Goal: Task Accomplishment & Management: Use online tool/utility

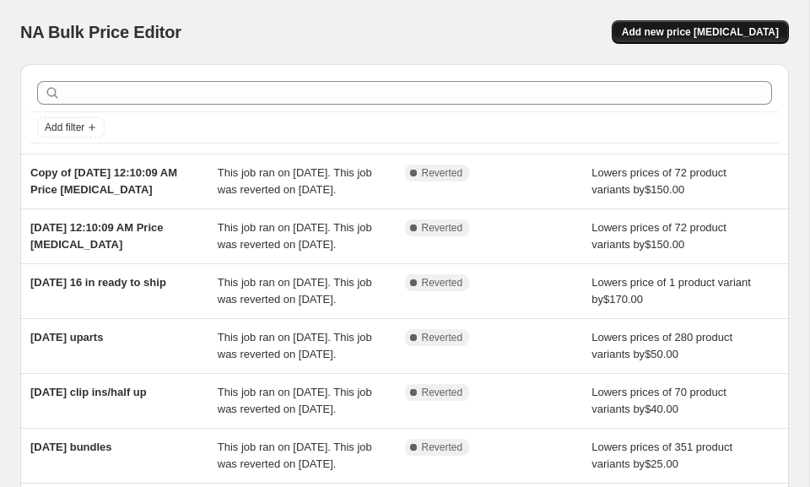
click at [663, 32] on span "Add new price [MEDICAL_DATA]" at bounding box center [700, 32] width 157 height 14
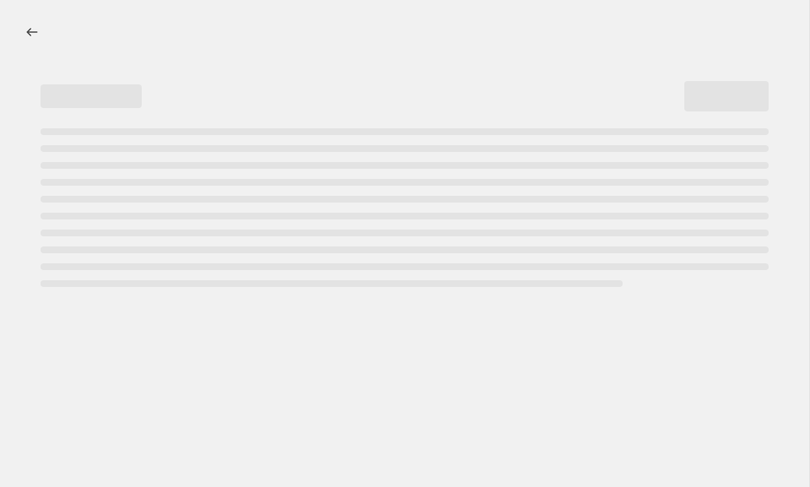
select select "percentage"
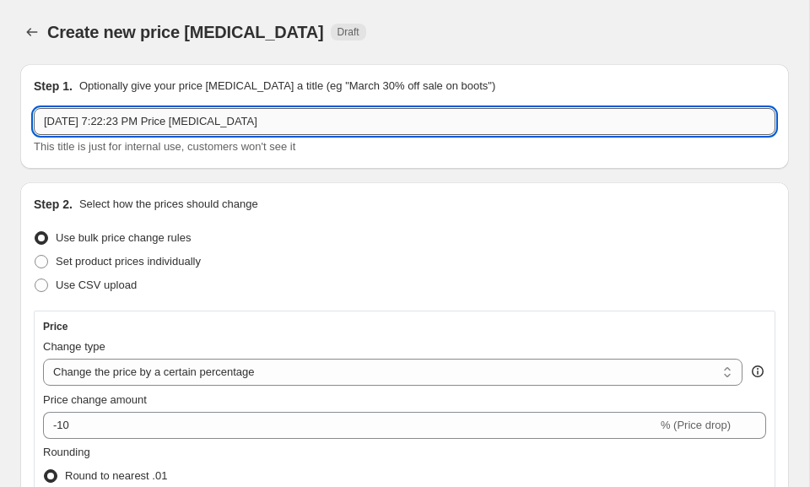
drag, startPoint x: 289, startPoint y: 120, endPoint x: 123, endPoint y: 116, distance: 166.3
click at [123, 116] on input "[DATE] 7:22:23 PM Price [MEDICAL_DATA]" at bounding box center [405, 121] width 742 height 27
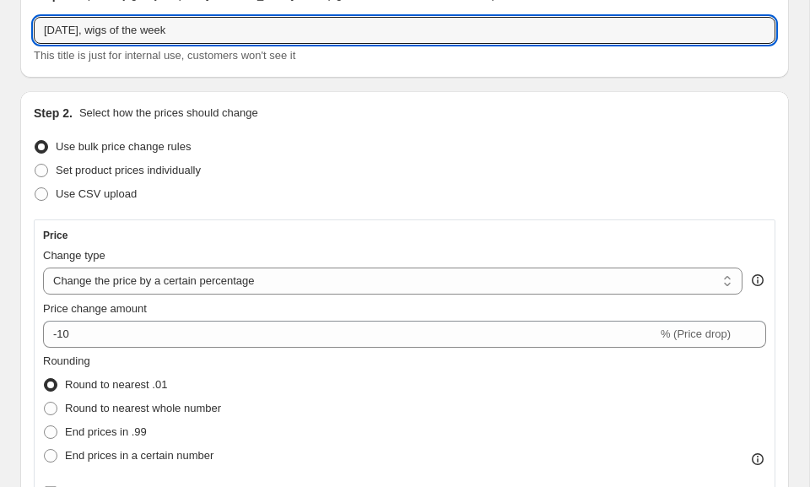
scroll to position [96, 0]
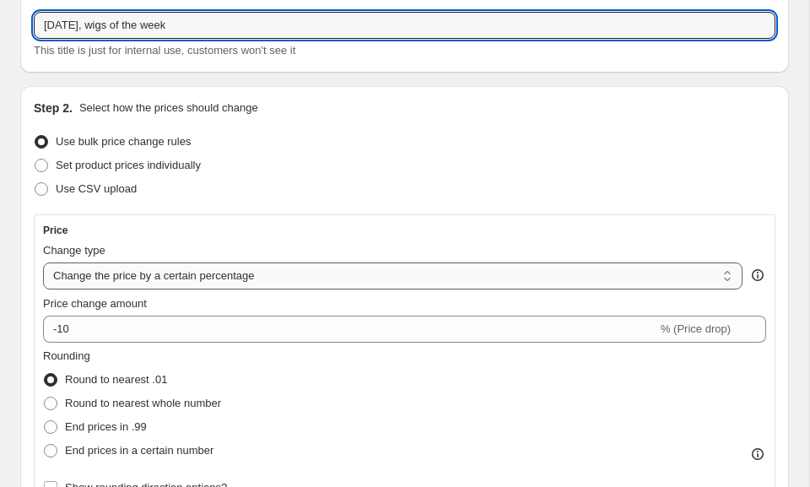
type input "[DATE], wigs of the week"
click at [110, 270] on select "Change the price to a certain amount Change the price by a certain amount Chang…" at bounding box center [393, 275] width 700 height 27
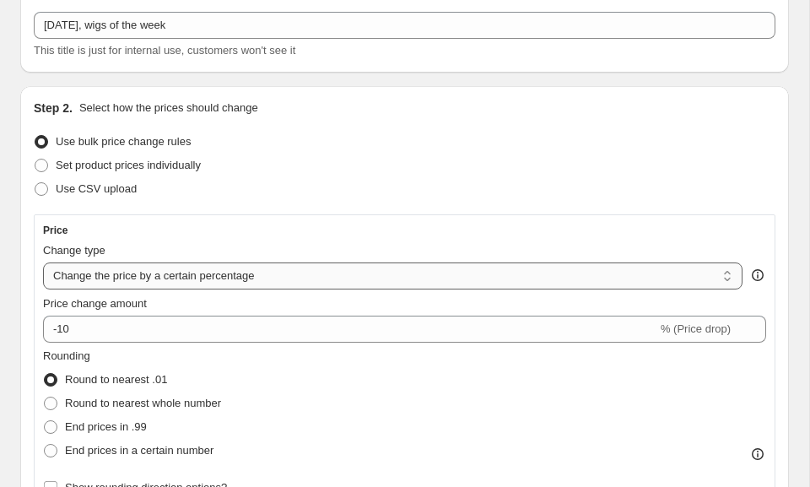
select select "by"
click at [43, 262] on select "Change the price to a certain amount Change the price by a certain amount Chang…" at bounding box center [393, 275] width 700 height 27
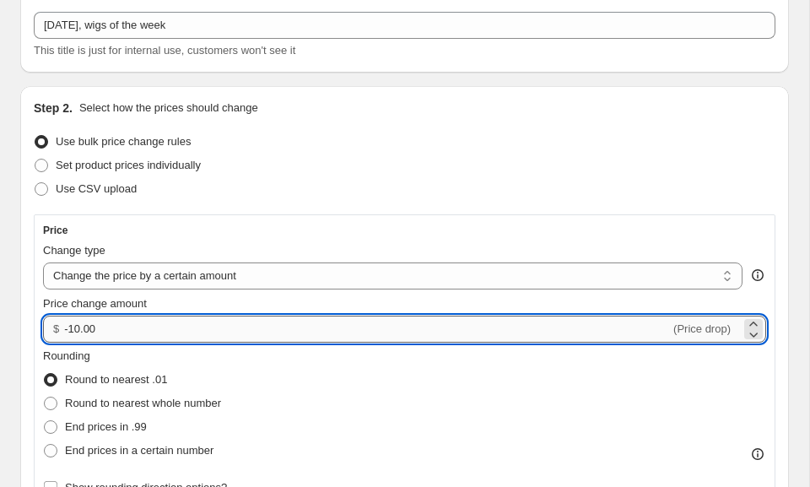
click at [100, 329] on input "-10.00" at bounding box center [367, 329] width 606 height 27
click at [76, 329] on input "-10.00" at bounding box center [367, 329] width 606 height 27
type input "-80.00"
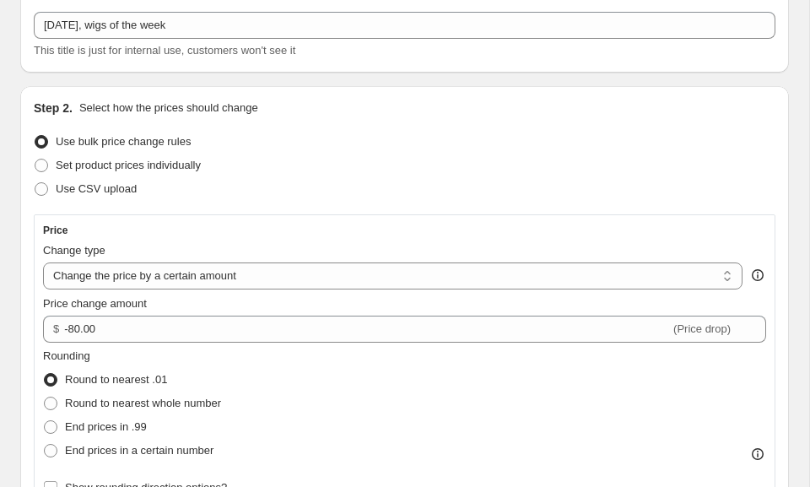
click at [255, 370] on div "Rounding Round to nearest .01 Round to nearest whole number End prices in .99 E…" at bounding box center [404, 405] width 723 height 115
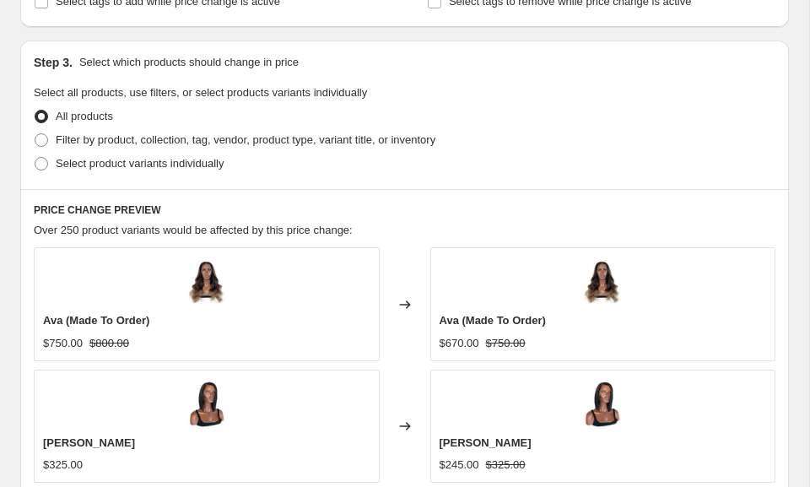
scroll to position [742, 0]
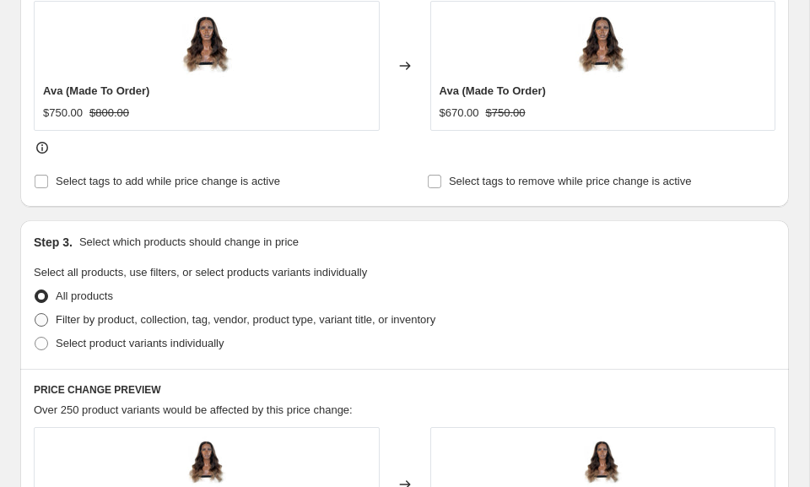
click at [46, 322] on span at bounding box center [42, 320] width 14 height 14
click at [35, 314] on input "Filter by product, collection, tag, vendor, product type, variant title, or inv…" at bounding box center [35, 313] width 1 height 1
radio input "true"
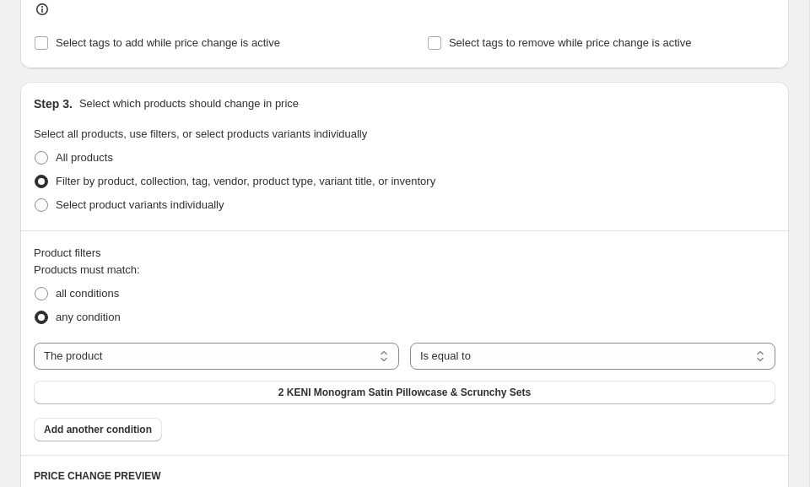
scroll to position [886, 0]
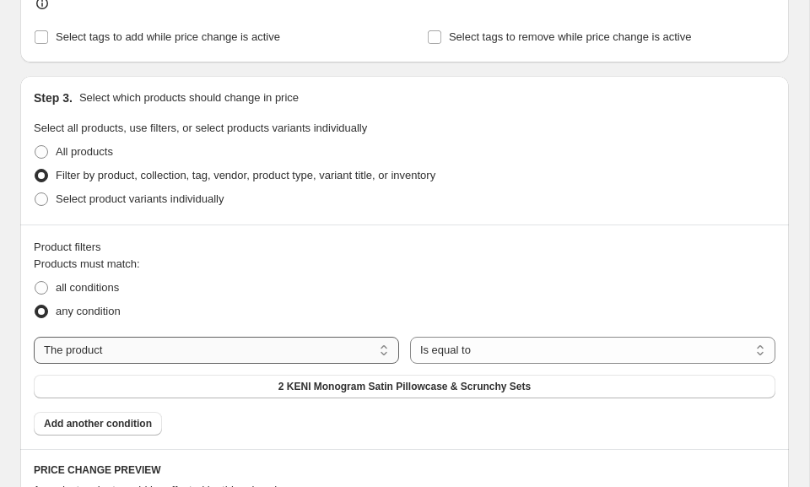
click at [109, 354] on select "The product The product's collection The product's tag The product's vendor The…" at bounding box center [216, 350] width 365 height 27
click at [34, 337] on select "The product The product's collection The product's tag The product's vendor The…" at bounding box center [216, 350] width 365 height 27
click at [206, 387] on button "2 KENI Monogram Satin Pillowcase & Scrunchy Sets" at bounding box center [405, 387] width 742 height 24
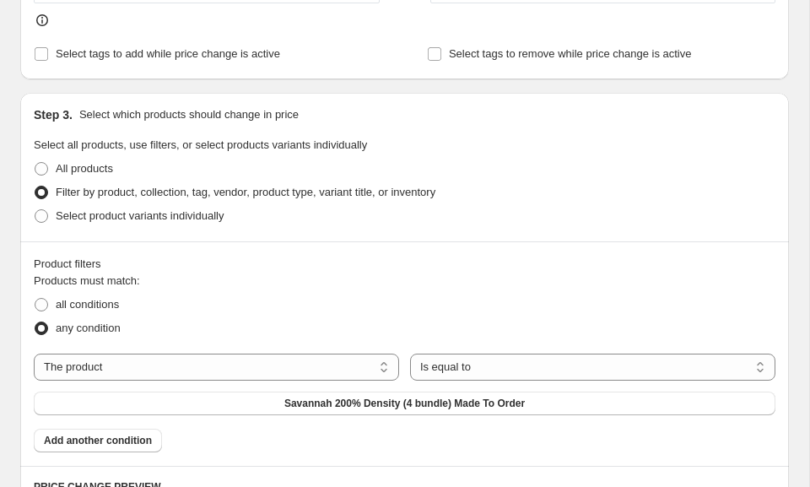
scroll to position [981, 0]
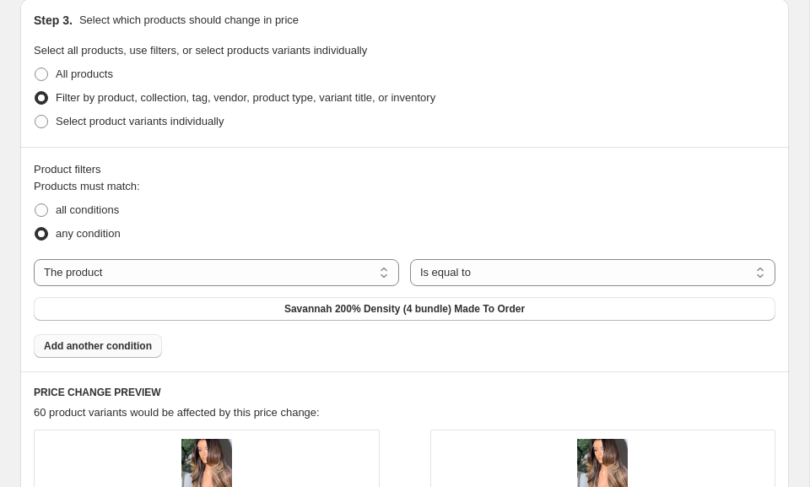
click at [116, 349] on span "Add another condition" at bounding box center [98, 346] width 108 height 14
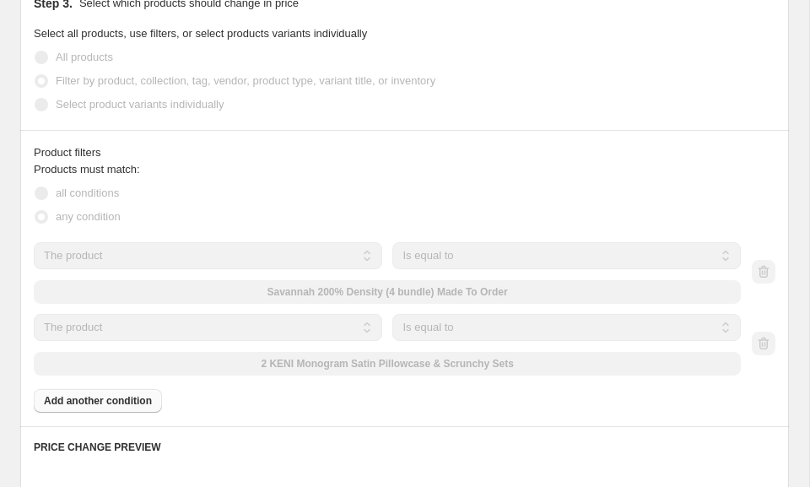
scroll to position [964, 0]
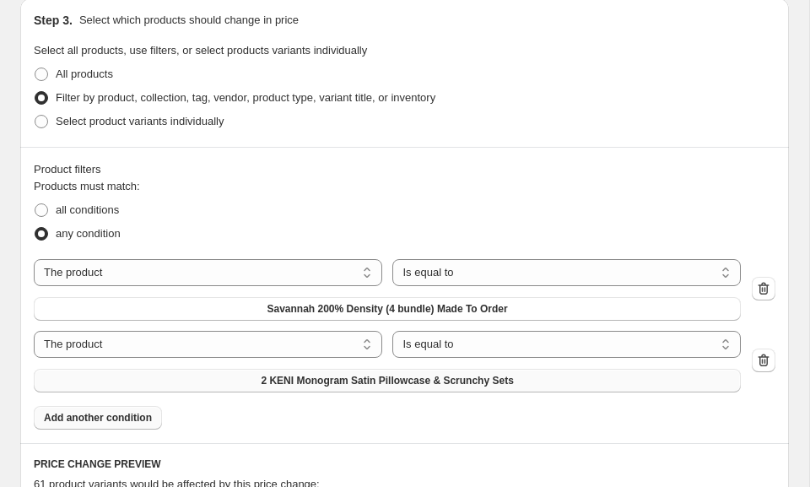
click at [238, 381] on button "2 KENI Monogram Satin Pillowcase & Scrunchy Sets" at bounding box center [387, 381] width 707 height 24
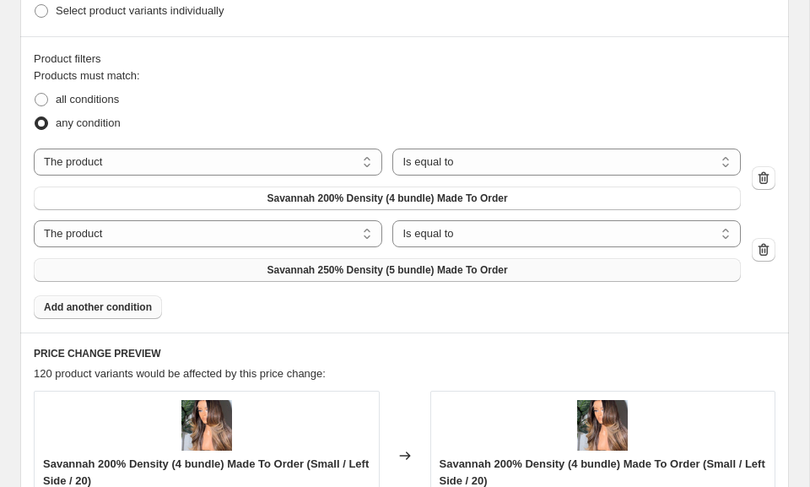
scroll to position [1092, 0]
click at [120, 308] on span "Add another condition" at bounding box center [98, 307] width 108 height 14
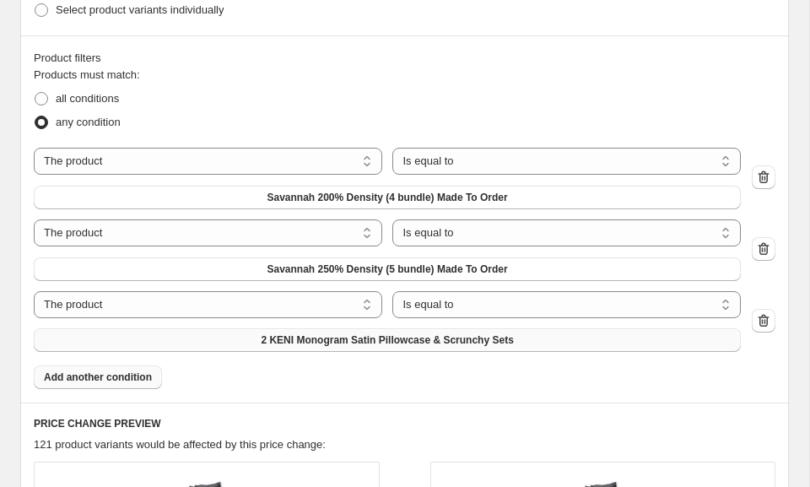
click at [245, 343] on button "2 KENI Monogram Satin Pillowcase & Scrunchy Sets" at bounding box center [387, 340] width 707 height 24
click at [101, 382] on span "Add another condition" at bounding box center [98, 377] width 108 height 14
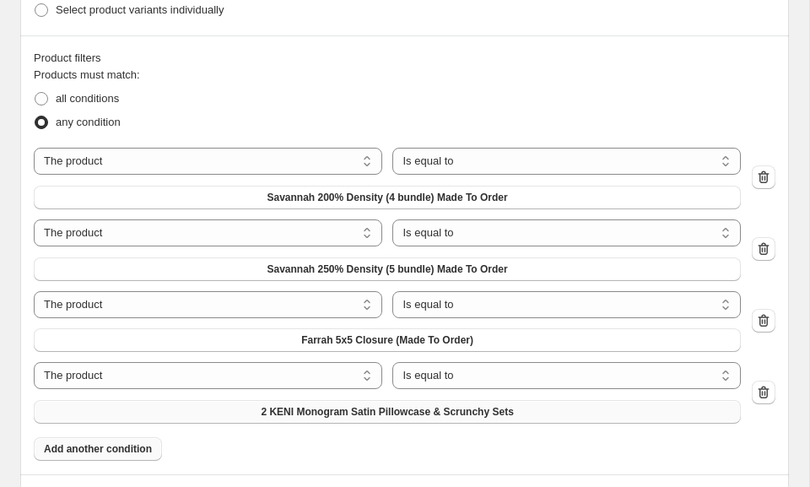
click at [195, 414] on button "2 KENI Monogram Satin Pillowcase & Scrunchy Sets" at bounding box center [387, 412] width 707 height 24
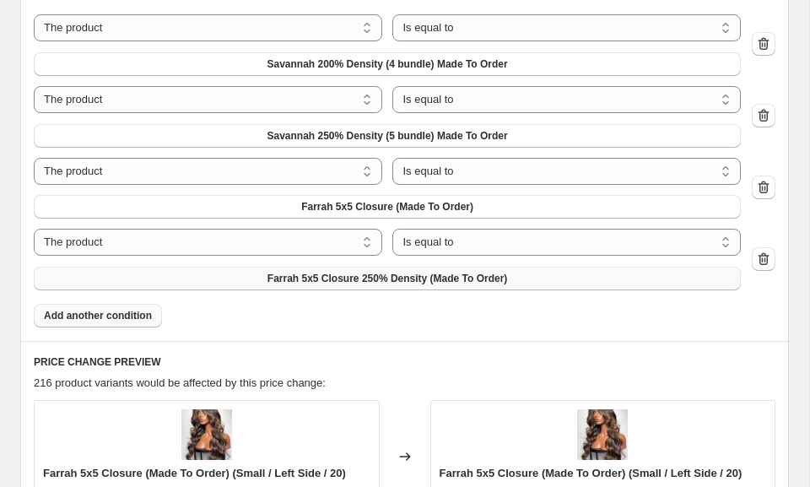
scroll to position [1210, 0]
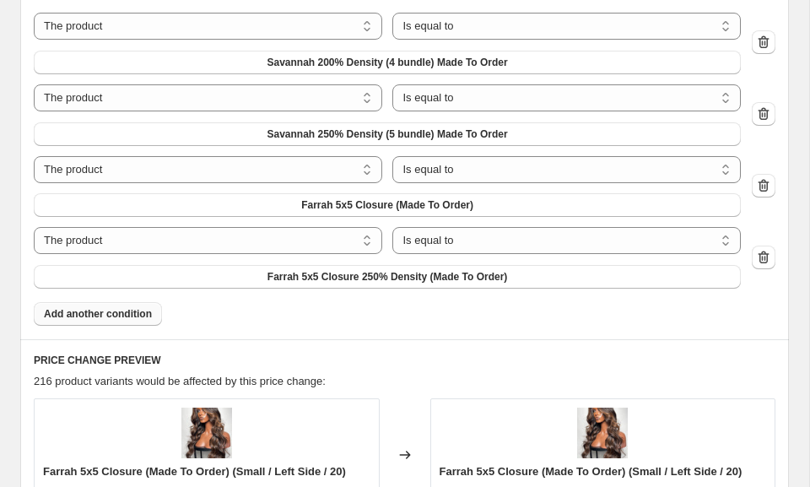
click at [142, 322] on button "Add another condition" at bounding box center [98, 314] width 128 height 24
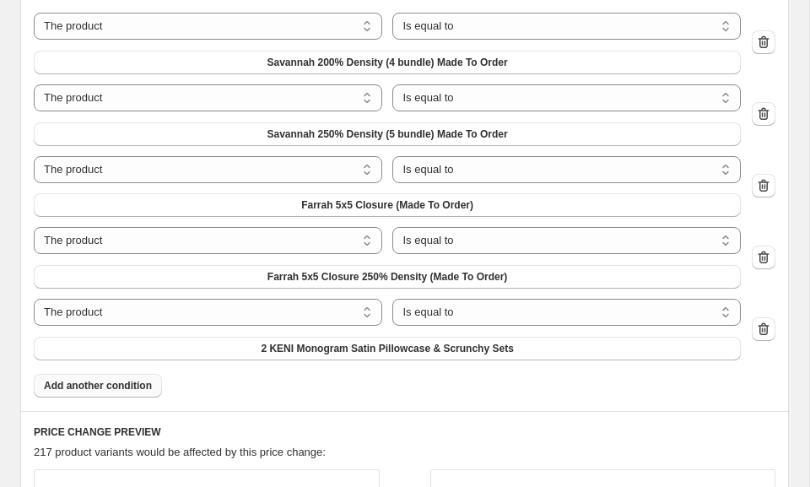
click at [140, 380] on span "Add another condition" at bounding box center [98, 386] width 108 height 14
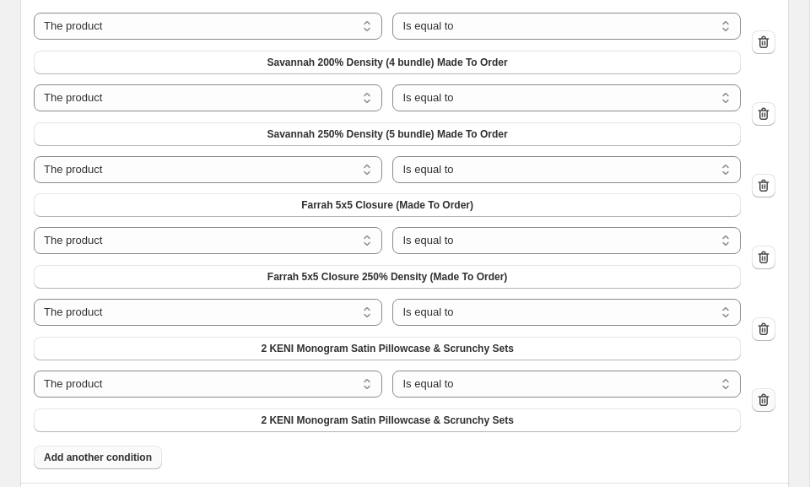
click at [763, 399] on icon "button" at bounding box center [763, 400] width 17 height 17
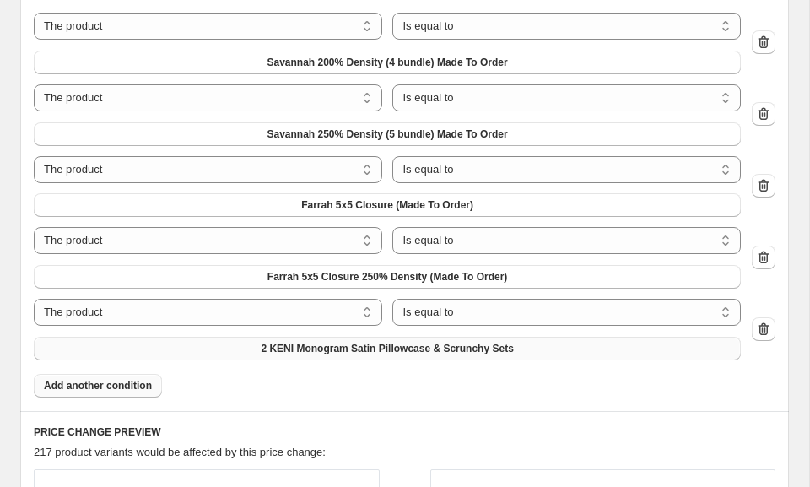
click at [554, 349] on button "2 KENI Monogram Satin Pillowcase & Scrunchy Sets" at bounding box center [387, 349] width 707 height 24
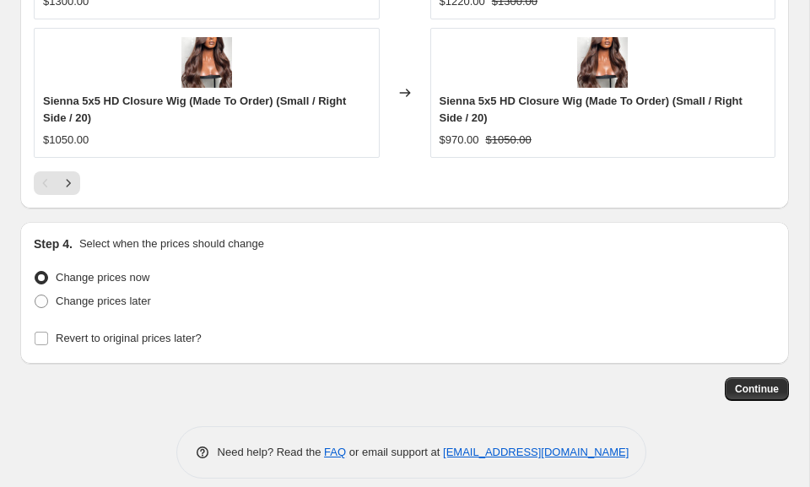
scroll to position [2225, 0]
click at [38, 335] on input "Revert to original prices later?" at bounding box center [42, 338] width 14 height 14
checkbox input "true"
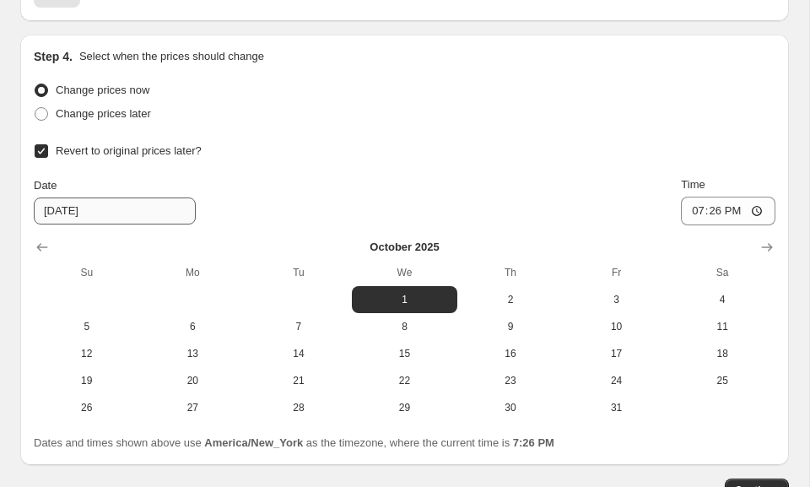
scroll to position [2415, 0]
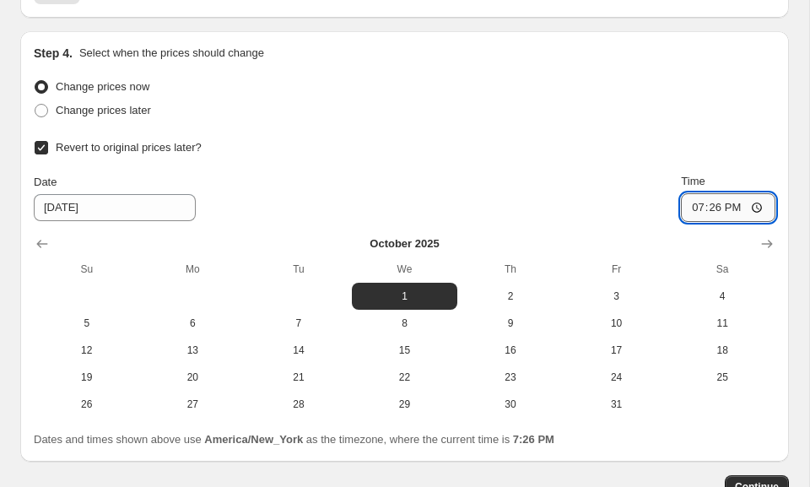
click at [717, 213] on input "19:26" at bounding box center [728, 207] width 95 height 29
click at [695, 207] on input "19:26" at bounding box center [728, 207] width 95 height 29
click at [757, 206] on input "19:26" at bounding box center [728, 207] width 95 height 29
type input "23:59"
click at [634, 219] on div "Date [DATE] Time 23:59" at bounding box center [405, 197] width 742 height 49
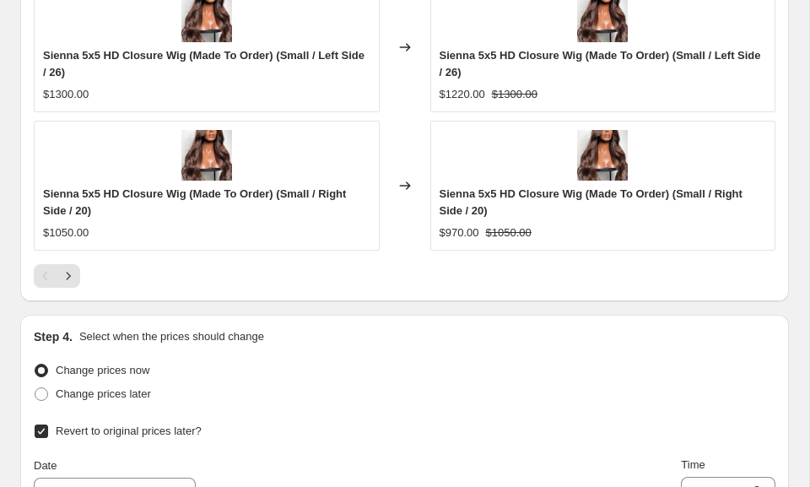
scroll to position [2119, 0]
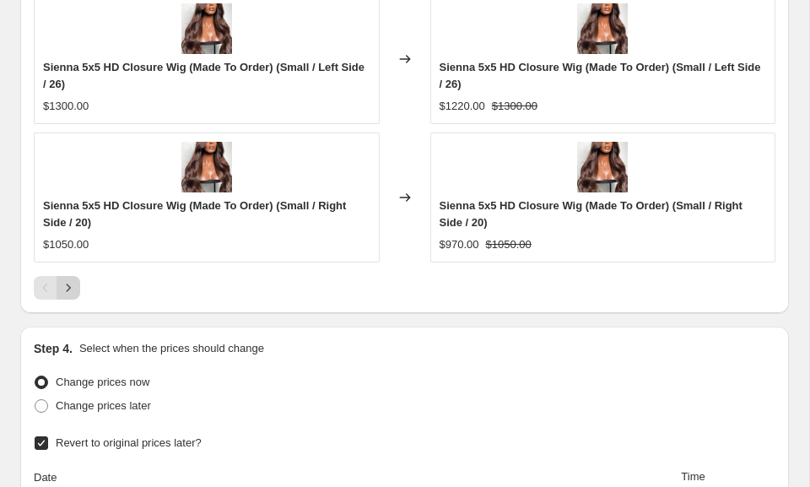
click at [60, 287] on icon "Next" at bounding box center [68, 287] width 17 height 17
click at [73, 285] on icon "Next" at bounding box center [68, 287] width 17 height 17
click at [65, 287] on icon "Next" at bounding box center [68, 287] width 17 height 17
click at [67, 283] on icon "Next" at bounding box center [68, 287] width 17 height 17
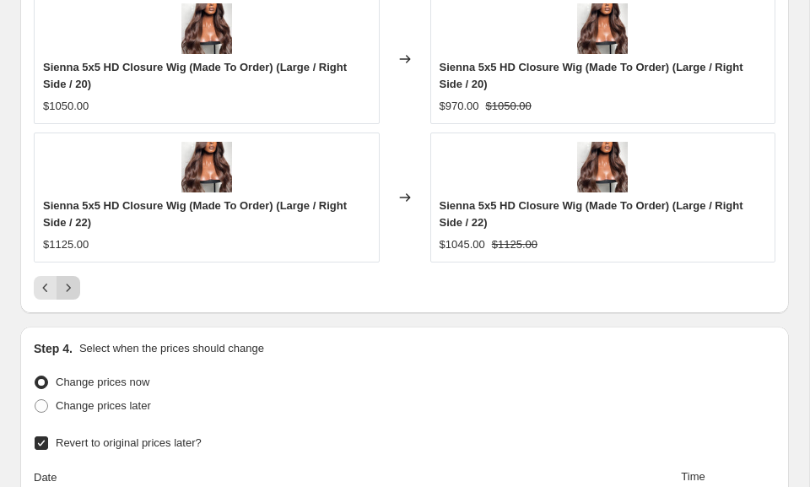
click at [67, 283] on icon "Next" at bounding box center [68, 287] width 17 height 17
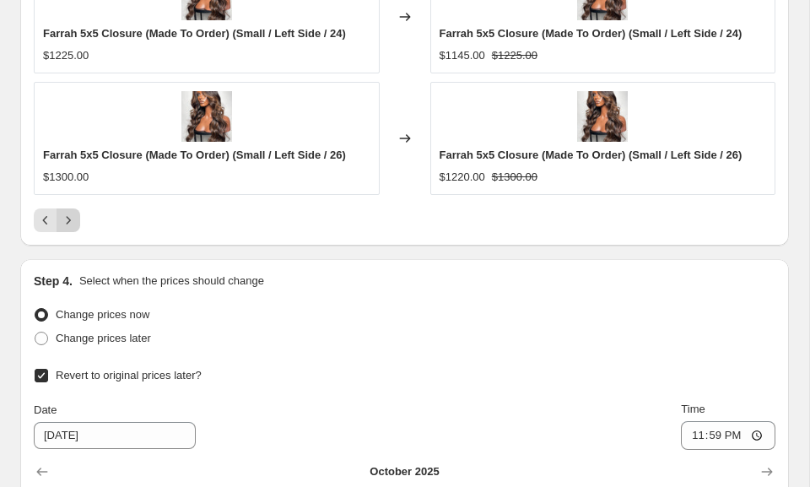
click at [67, 225] on icon "Next" at bounding box center [68, 220] width 17 height 17
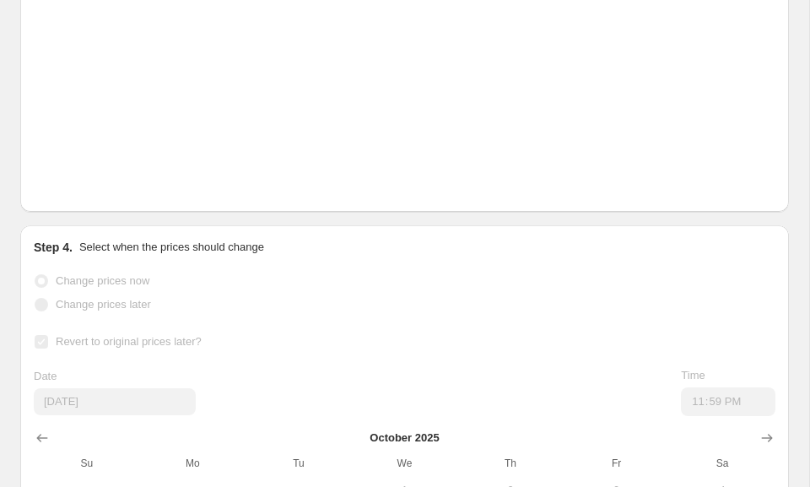
scroll to position [2102, 0]
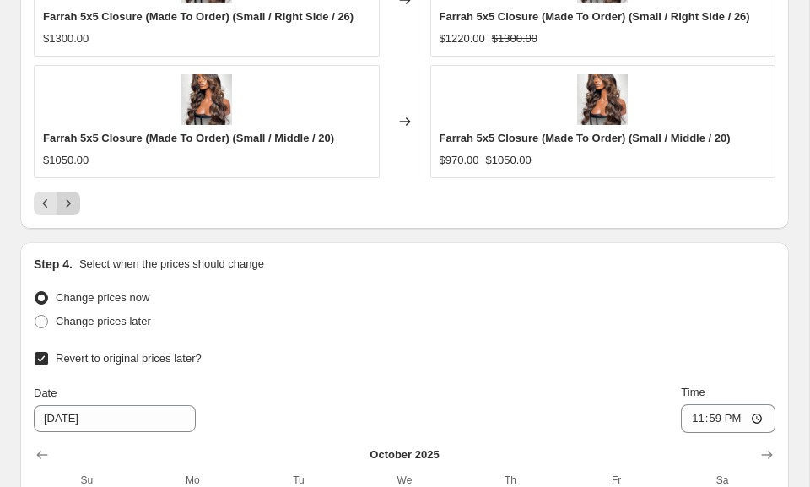
click at [69, 208] on icon "Next" at bounding box center [68, 203] width 17 height 17
click at [67, 212] on icon "Next" at bounding box center [68, 203] width 17 height 17
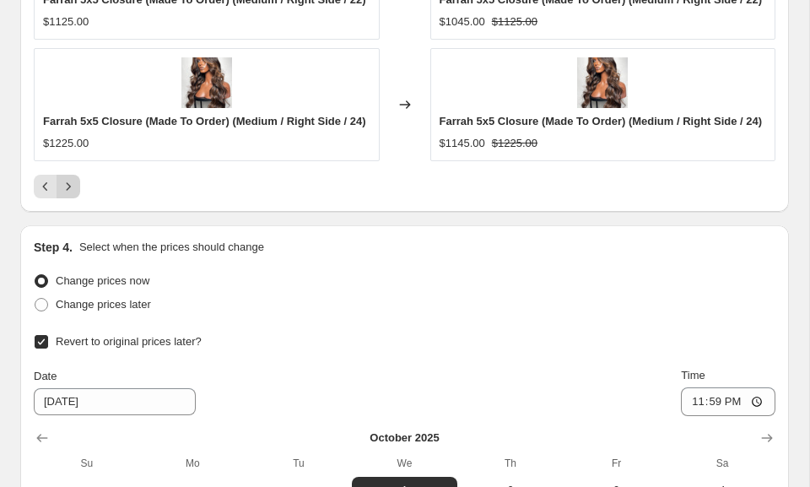
click at [72, 195] on icon "Next" at bounding box center [68, 186] width 17 height 17
click at [65, 195] on icon "Next" at bounding box center [68, 186] width 17 height 17
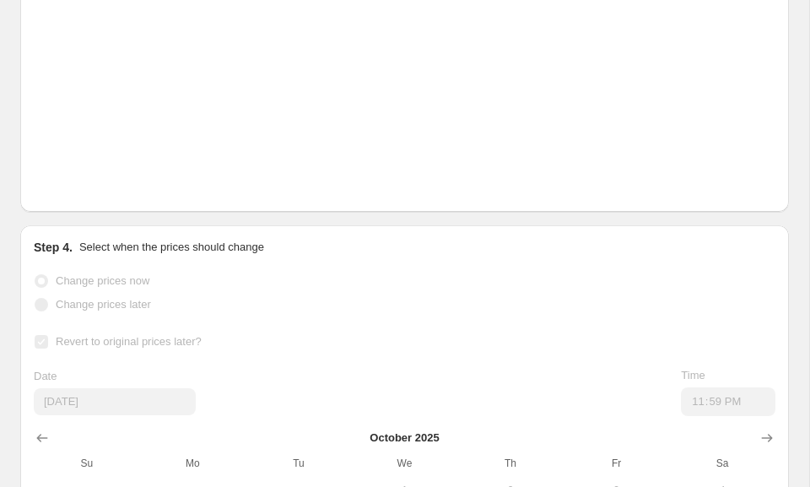
scroll to position [2102, 0]
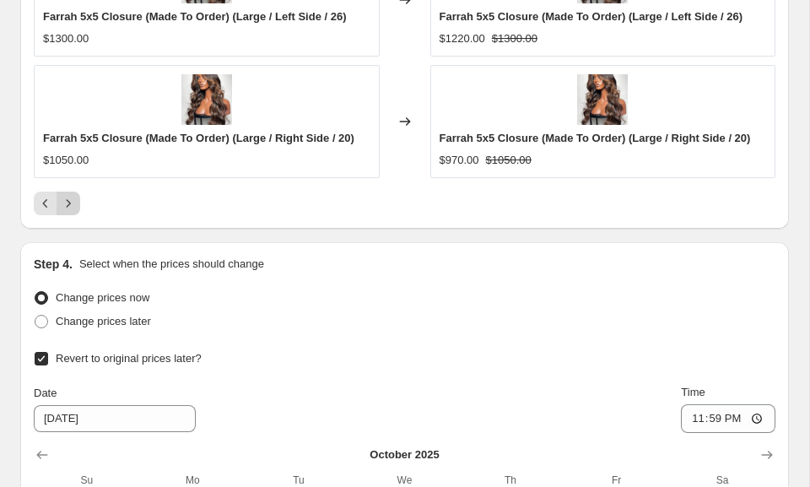
click at [69, 208] on icon "Next" at bounding box center [68, 203] width 17 height 17
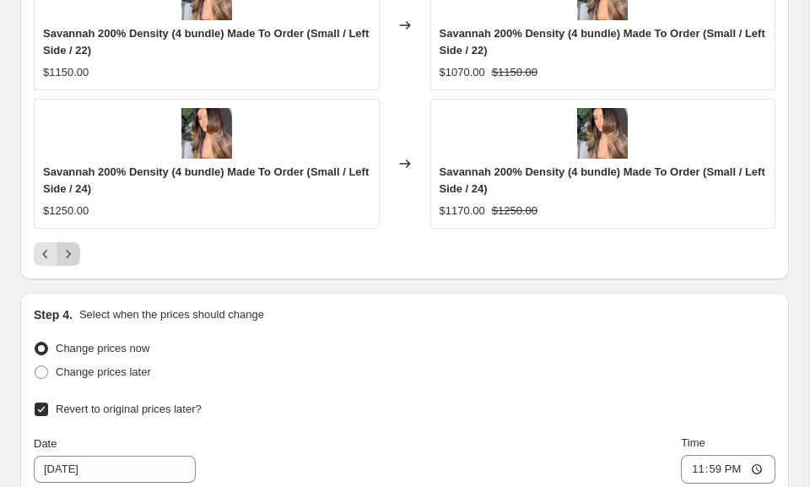
click at [68, 253] on icon "Next" at bounding box center [68, 254] width 17 height 17
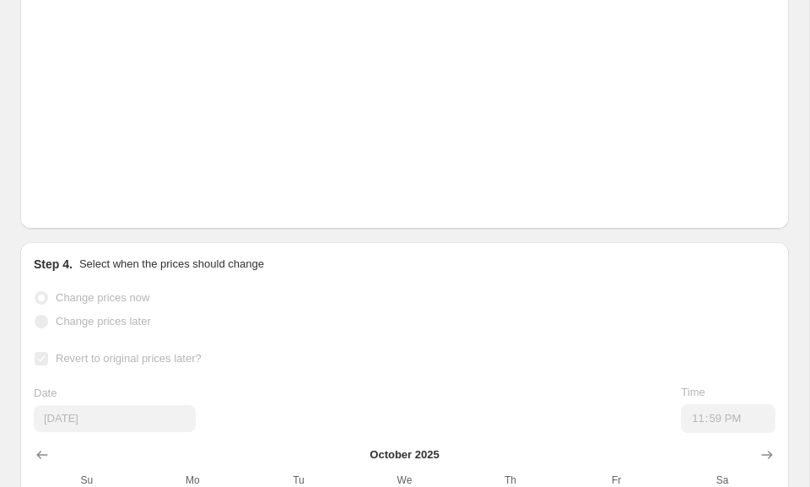
scroll to position [2119, 0]
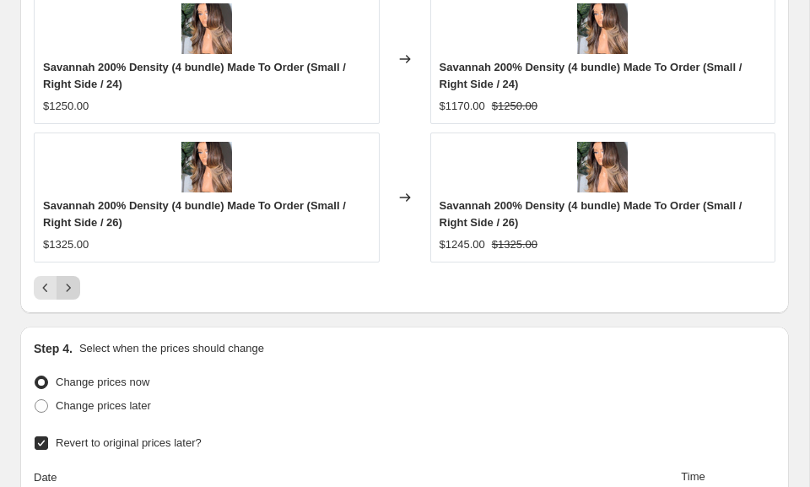
click at [69, 286] on icon "Next" at bounding box center [68, 287] width 17 height 17
click at [72, 278] on button "Next" at bounding box center [69, 288] width 24 height 24
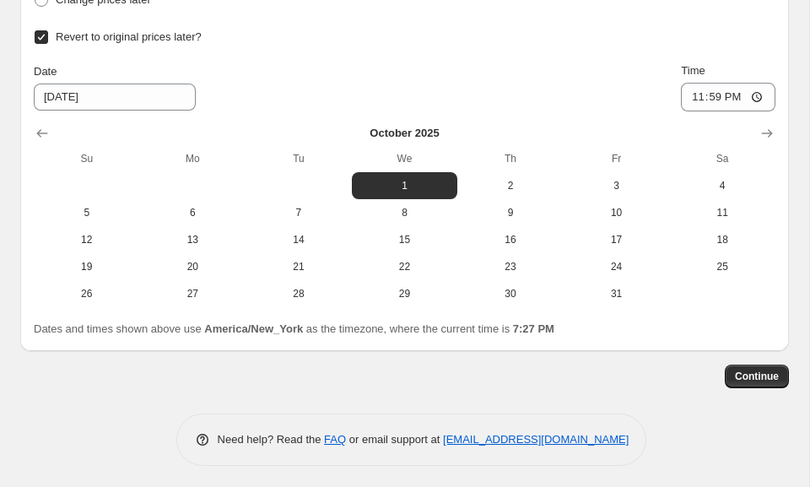
scroll to position [2529, 0]
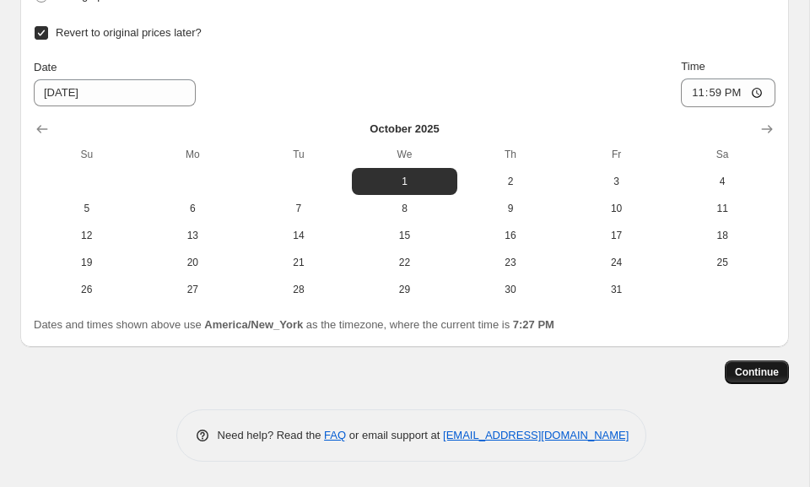
click at [741, 379] on button "Continue" at bounding box center [757, 372] width 64 height 24
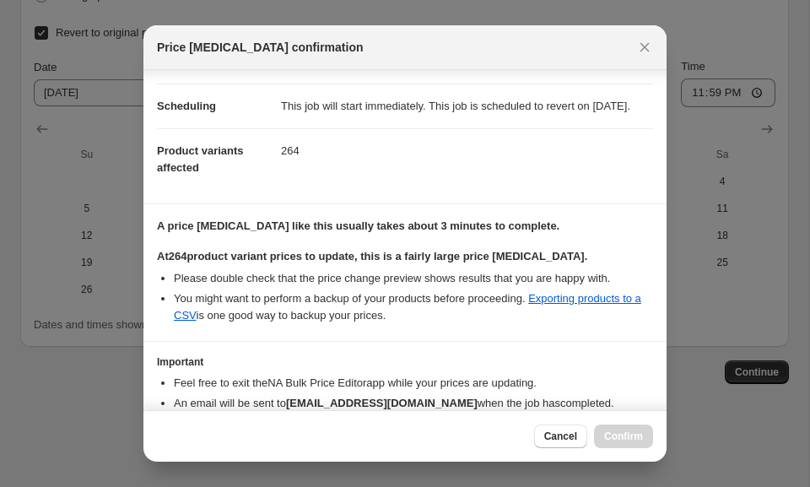
scroll to position [227, 0]
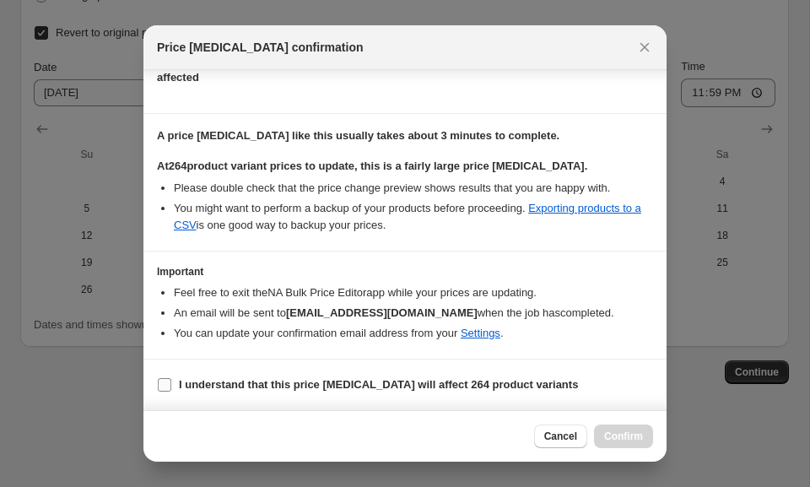
click at [167, 390] on input "I understand that this price [MEDICAL_DATA] will affect 264 product variants" at bounding box center [165, 385] width 14 height 14
checkbox input "true"
click at [623, 434] on span "Confirm" at bounding box center [623, 437] width 39 height 14
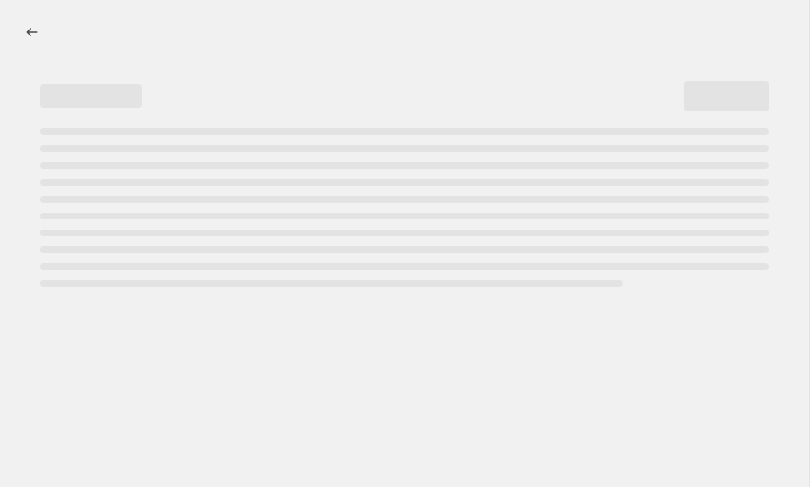
select select "by"
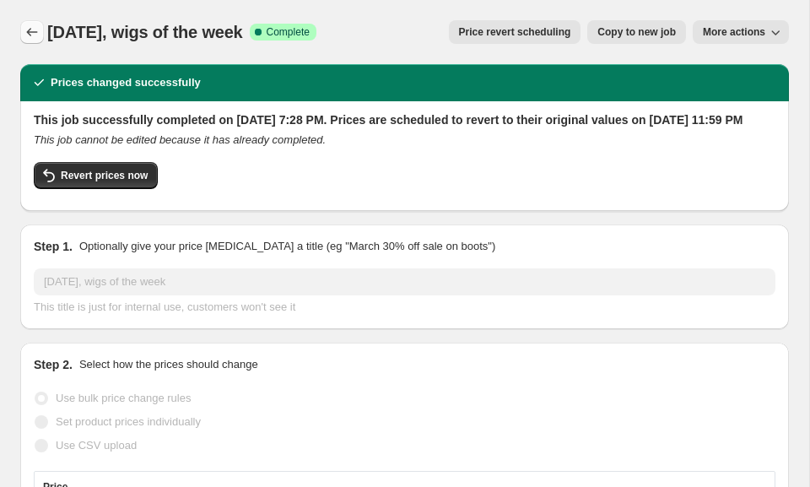
click at [35, 35] on icon "Price change jobs" at bounding box center [32, 32] width 17 height 17
